Goal: Task Accomplishment & Management: Complete application form

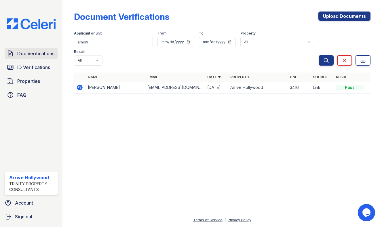
click at [26, 50] on span "Doc Verifications" at bounding box center [35, 53] width 37 height 7
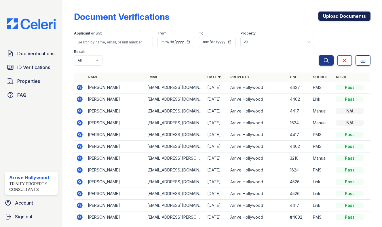
click at [336, 16] on link "Upload Documents" at bounding box center [345, 16] width 52 height 9
click at [332, 16] on link "Upload Documents" at bounding box center [345, 16] width 52 height 9
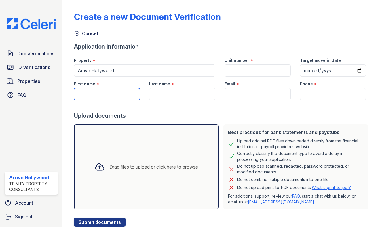
click at [104, 93] on input "First name" at bounding box center [107, 94] width 66 height 12
type input "Belal"
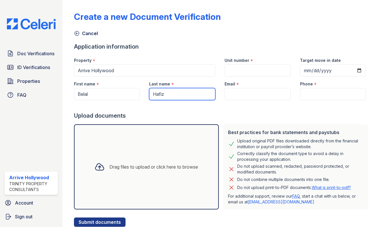
type input "Hafiz"
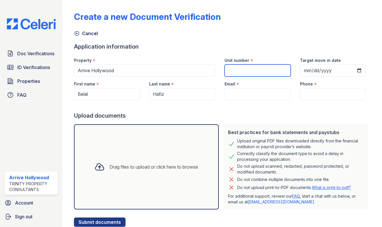
click at [232, 67] on input "Unit number" at bounding box center [258, 71] width 66 height 12
type input "1440"
click at [215, 98] on div "Last name * Hafiz" at bounding box center [182, 89] width 75 height 24
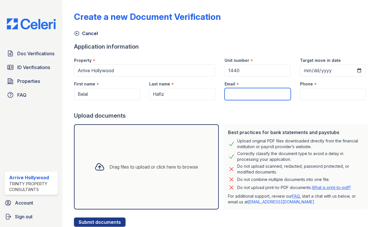
click at [231, 93] on input "Email" at bounding box center [258, 94] width 66 height 12
click at [239, 91] on input "Email" at bounding box center [258, 94] width 66 height 12
click at [234, 95] on input "Email" at bounding box center [258, 94] width 66 height 12
paste input "[EMAIL_ADDRESS][DOMAIN_NAME]"
type input "[EMAIL_ADDRESS][DOMAIN_NAME]"
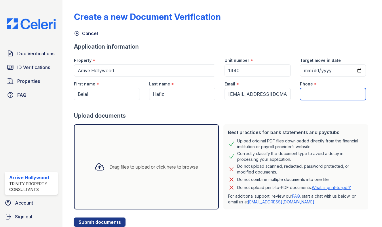
click at [315, 92] on input "Phone" at bounding box center [333, 94] width 66 height 12
type input "1818731214"
click at [262, 113] on div "Upload documents" at bounding box center [222, 116] width 297 height 8
click at [94, 167] on icon at bounding box center [99, 167] width 10 height 10
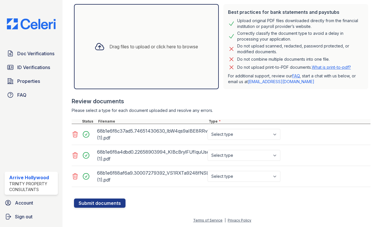
scroll to position [121, 0]
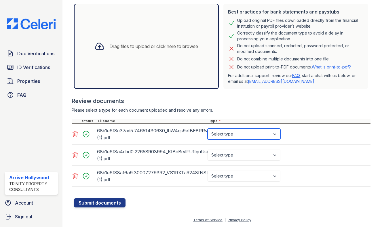
click at [234, 131] on select "Select type Paystub Bank Statement Offer Letter Tax Documents Benefit Award Let…" at bounding box center [244, 134] width 73 height 11
select select "bank_statement"
click at [208, 129] on select "Select type Paystub Bank Statement Offer Letter Tax Documents Benefit Award Let…" at bounding box center [244, 134] width 73 height 11
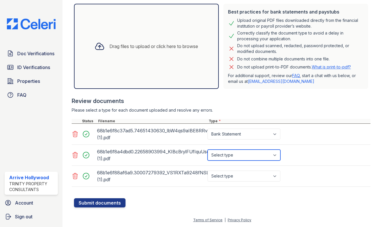
click at [226, 156] on select "Select type Paystub Bank Statement Offer Letter Tax Documents Benefit Award Let…" at bounding box center [244, 155] width 73 height 11
select select "bank_statement"
click at [208, 150] on select "Select type Paystub Bank Statement Offer Letter Tax Documents Benefit Award Let…" at bounding box center [244, 155] width 73 height 11
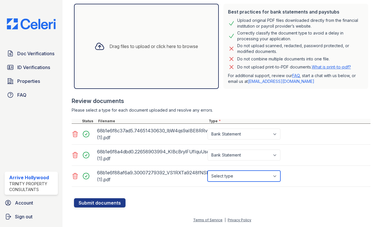
click at [227, 178] on select "Select type Paystub Bank Statement Offer Letter Tax Documents Benefit Award Let…" at bounding box center [244, 176] width 73 height 11
select select "bank_statement"
click at [208, 171] on select "Select type Paystub Bank Statement Offer Letter Tax Documents Benefit Award Let…" at bounding box center [244, 176] width 73 height 11
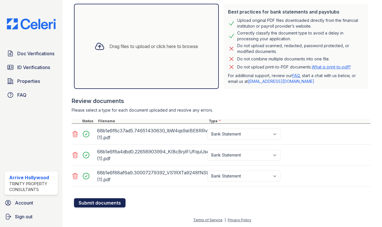
click at [107, 203] on button "Submit documents" at bounding box center [100, 202] width 52 height 9
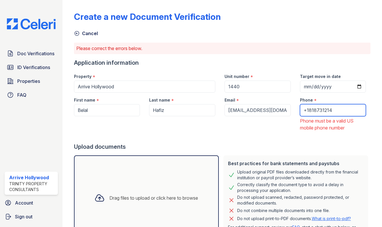
drag, startPoint x: 303, startPoint y: 109, endPoint x: 296, endPoint y: 109, distance: 7.5
click at [296, 109] on div "Phone * +1818731214 Phone must be a valid US mobile phone number" at bounding box center [333, 112] width 75 height 39
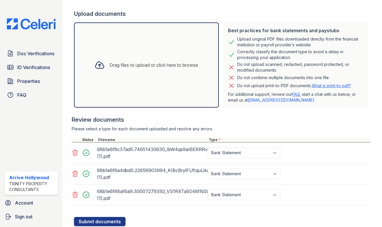
scroll to position [152, 0]
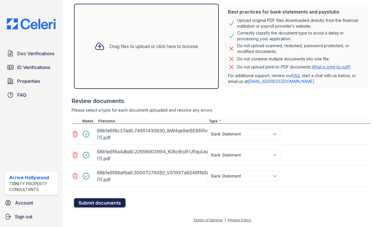
type input "1818731214"
click at [104, 205] on button "Submit documents" at bounding box center [100, 202] width 52 height 9
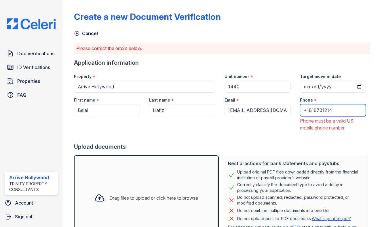
drag, startPoint x: 339, startPoint y: 110, endPoint x: 290, endPoint y: 103, distance: 48.8
click at [290, 103] on div "First name * Belal Last name * Hafiz Email * bhxedu@gmail.com Phone * +18187312…" at bounding box center [219, 112] width 301 height 39
type input "8"
click at [302, 108] on input "1818731214" at bounding box center [333, 110] width 66 height 12
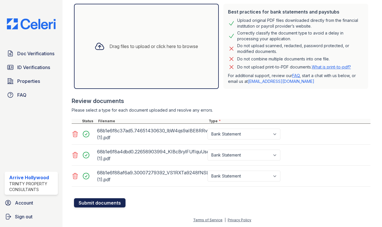
type input "818731214"
click at [89, 201] on button "Submit documents" at bounding box center [100, 202] width 52 height 9
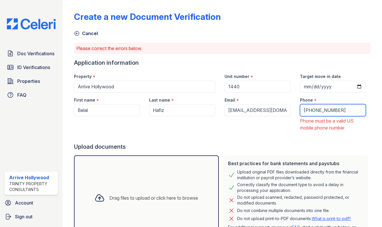
drag, startPoint x: 327, startPoint y: 110, endPoint x: 297, endPoint y: 108, distance: 30.6
click at [300, 108] on input "+818731214" at bounding box center [333, 110] width 66 height 12
type input "2"
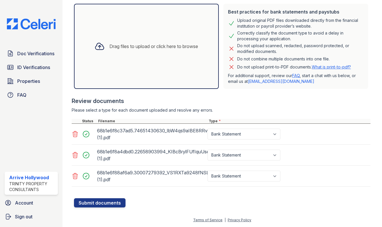
type input "8189242513"
click at [113, 199] on form "Application information Property * Arrive Hollywood Unit number * 1440 Target m…" at bounding box center [222, 57] width 297 height 301
drag, startPoint x: 113, startPoint y: 199, endPoint x: 118, endPoint y: 203, distance: 5.8
click at [114, 201] on button "Submit documents" at bounding box center [100, 202] width 52 height 9
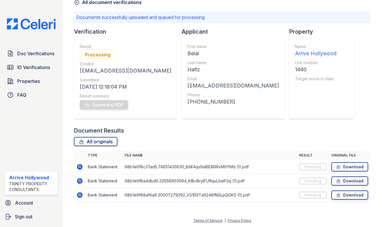
scroll to position [32, 0]
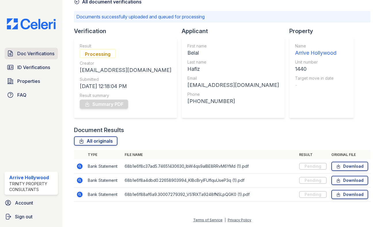
click at [26, 54] on span "Doc Verifications" at bounding box center [35, 53] width 37 height 7
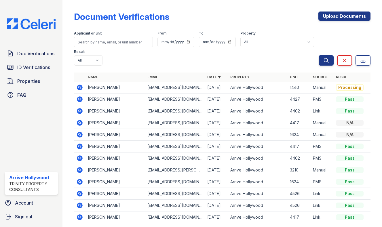
click at [78, 86] on icon at bounding box center [80, 88] width 6 height 6
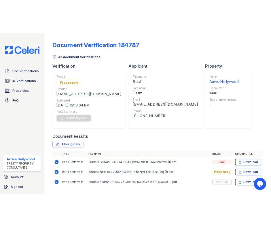
scroll to position [16, 0]
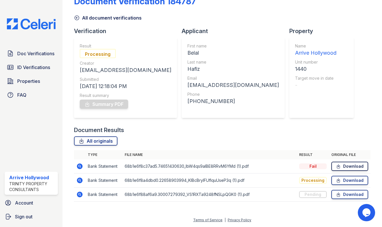
click at [338, 166] on link "Download" at bounding box center [350, 166] width 37 height 9
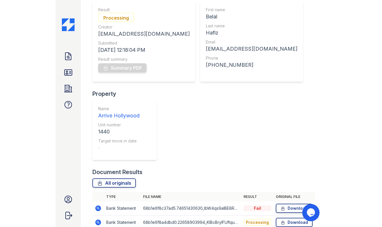
scroll to position [94, 0]
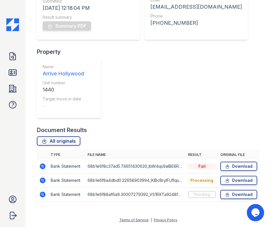
click at [195, 168] on div "Fail" at bounding box center [202, 167] width 28 height 6
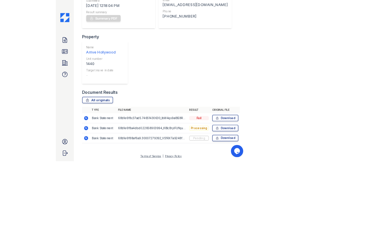
scroll to position [16, 0]
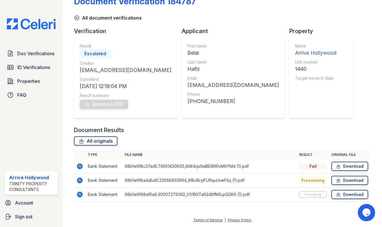
click at [143, 165] on td "68b1e6f8c37ad5.74651430630_IbW4qs9aIBE8RRvM6YMd (1).pdf" at bounding box center [209, 167] width 175 height 14
click at [308, 170] on td "Fail" at bounding box center [313, 167] width 32 height 14
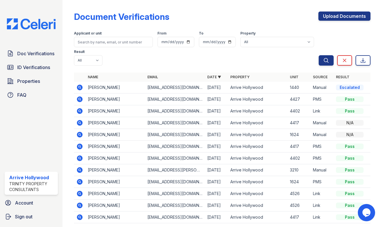
click at [81, 87] on icon at bounding box center [80, 88] width 6 height 6
click at [93, 85] on td "[PERSON_NAME]" at bounding box center [116, 88] width 60 height 12
click at [79, 86] on icon at bounding box center [79, 87] width 7 height 7
click at [349, 85] on div "Escalated" at bounding box center [350, 88] width 28 height 6
click at [348, 87] on div "Escalated" at bounding box center [350, 88] width 28 height 6
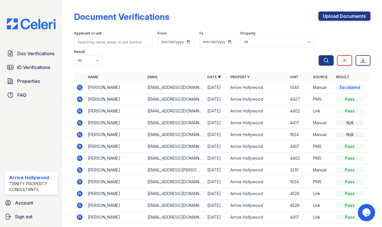
click at [77, 86] on icon at bounding box center [79, 87] width 7 height 7
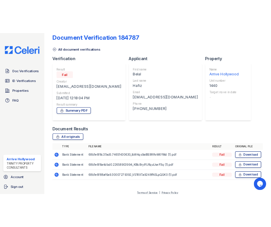
scroll to position [16, 0]
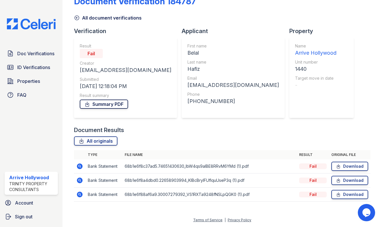
click at [106, 105] on link "Summary PDF" at bounding box center [104, 104] width 48 height 9
click at [308, 166] on div "Fail" at bounding box center [313, 167] width 28 height 6
click at [99, 143] on link "All originals" at bounding box center [95, 141] width 43 height 9
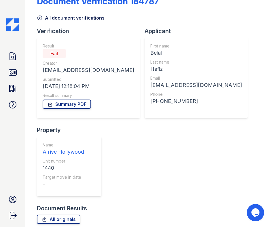
click at [141, 155] on div "Verification Result Fail Creator [EMAIL_ADDRESS][DOMAIN_NAME] Submitted [DATE] …" at bounding box center [148, 115] width 223 height 177
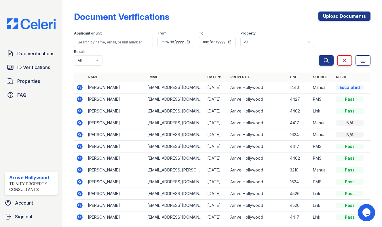
click at [96, 89] on td "[PERSON_NAME]" at bounding box center [116, 88] width 60 height 12
click at [80, 86] on icon at bounding box center [79, 87] width 7 height 7
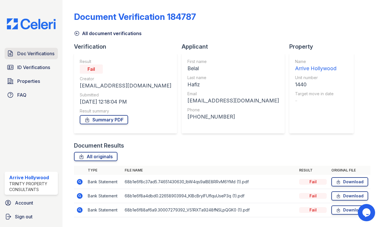
click at [26, 56] on span "Doc Verifications" at bounding box center [35, 53] width 37 height 7
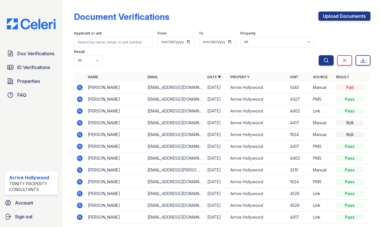
click at [79, 87] on icon at bounding box center [79, 87] width 7 height 7
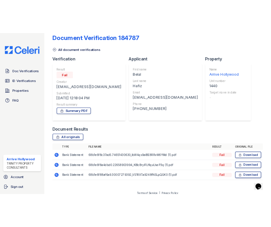
scroll to position [16, 0]
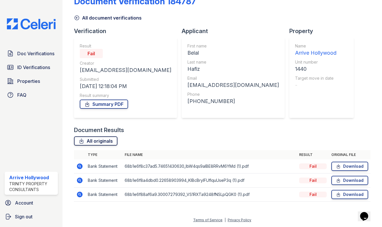
click at [88, 141] on link "All originals" at bounding box center [95, 141] width 43 height 9
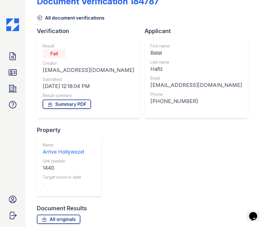
click at [192, 137] on div "Verification Result Fail Creator arrivehollywood@trinity-pm.com Submitted 08/29…" at bounding box center [148, 115] width 223 height 177
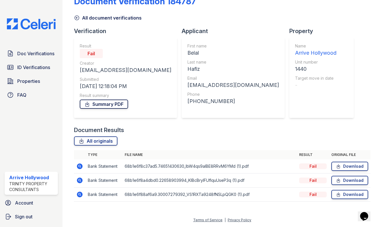
click at [122, 105] on link "Summary PDF" at bounding box center [104, 104] width 48 height 9
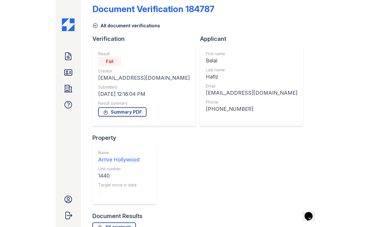
scroll to position [0, 0]
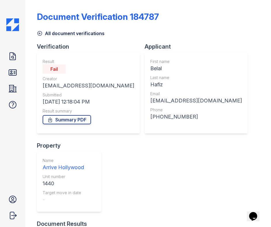
click at [78, 16] on div "Document Verification 184787" at bounding box center [98, 17] width 122 height 10
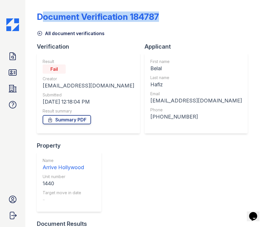
click at [78, 16] on div "Document Verification 184787" at bounding box center [98, 17] width 122 height 10
drag, startPoint x: 78, startPoint y: 16, endPoint x: 46, endPoint y: 32, distance: 35.7
click at [46, 32] on link "All document verifications" at bounding box center [71, 33] width 68 height 7
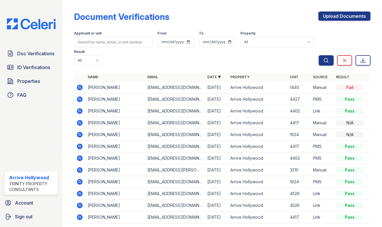
click at [80, 86] on icon at bounding box center [80, 88] width 6 height 6
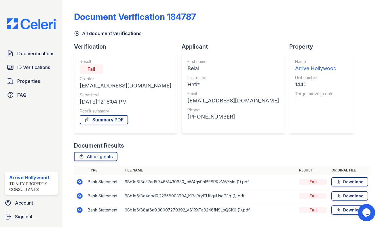
click at [105, 14] on div "Document Verification 184787" at bounding box center [135, 17] width 122 height 10
click at [104, 15] on div "Document Verification 184787" at bounding box center [135, 17] width 122 height 10
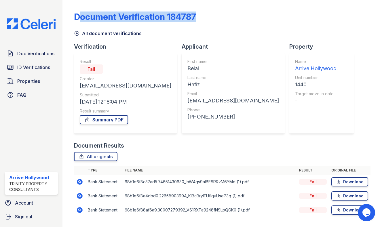
click at [104, 15] on div "Document Verification 184787" at bounding box center [135, 17] width 122 height 10
copy div "Document Verification 184787"
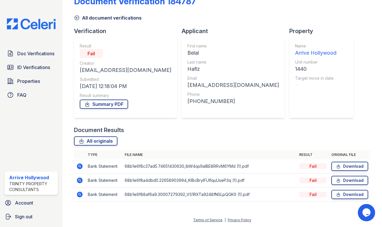
click at [182, 137] on div "All originals" at bounding box center [222, 141] width 297 height 9
